Goal: Find contact information: Find contact information

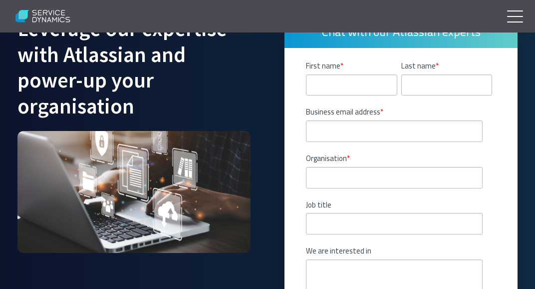
scroll to position [5928, 0]
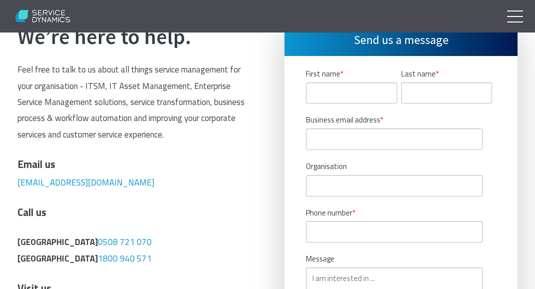
scroll to position [315, 0]
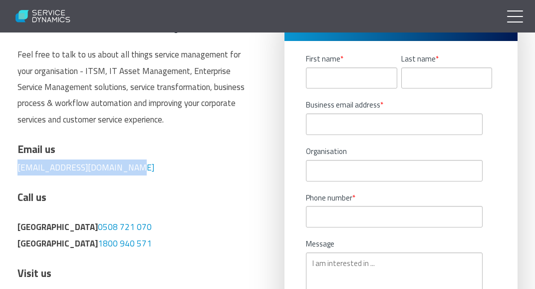
drag, startPoint x: 137, startPoint y: 167, endPoint x: 8, endPoint y: 172, distance: 128.9
click at [8, 172] on div "We’re here to help. Feel free to talk to us about all things service management…" at bounding box center [133, 264] width 253 height 511
copy link "[EMAIL_ADDRESS][DOMAIN_NAME]"
click at [32, 21] on img at bounding box center [43, 16] width 66 height 26
